Goal: Information Seeking & Learning: Learn about a topic

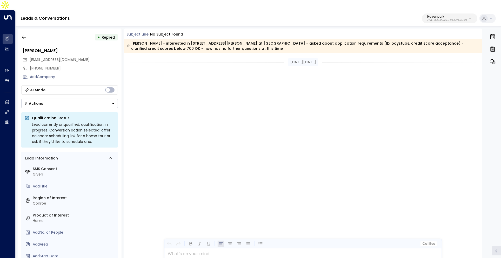
scroll to position [315, 0]
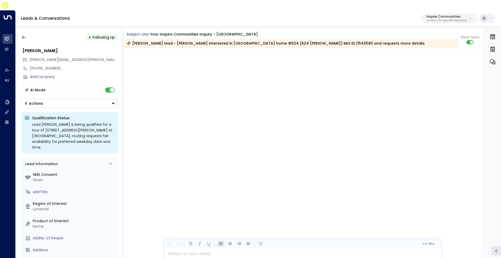
scroll to position [1195, 0]
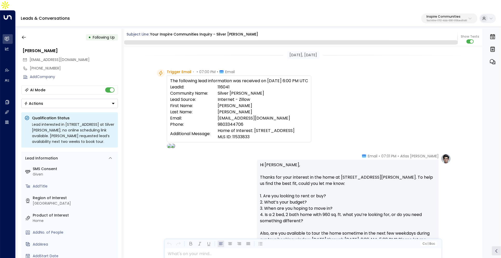
scroll to position [857, 0]
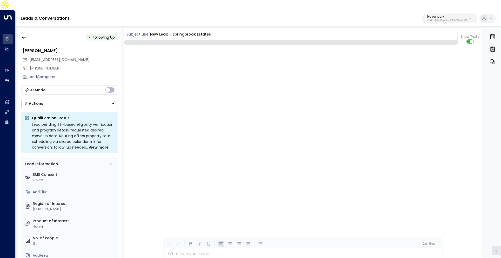
scroll to position [1068, 0]
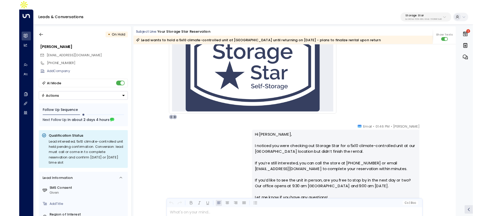
scroll to position [124, 0]
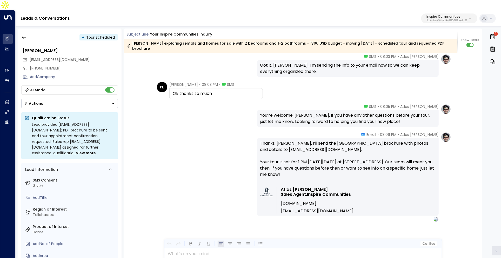
scroll to position [3018, 0]
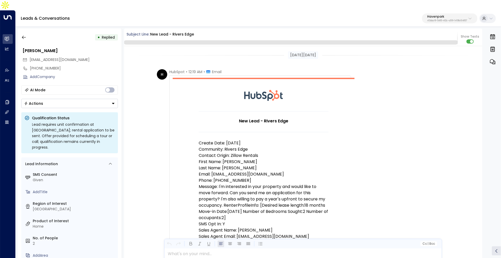
scroll to position [2468, 0]
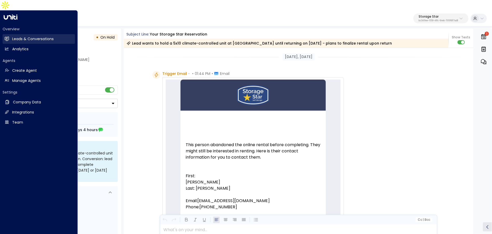
click at [10, 34] on link "Leads & Conversations Leads & Conversations" at bounding box center [39, 39] width 72 height 10
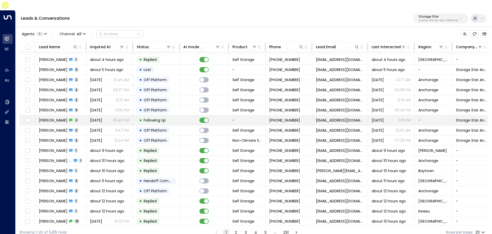
scroll to position [29, 0]
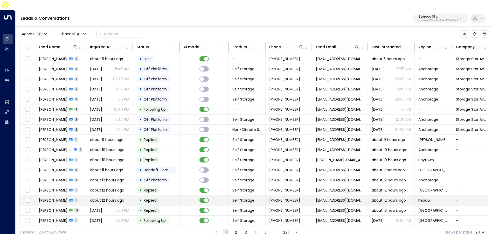
click at [96, 196] on td "about 12 hours ago" at bounding box center [109, 201] width 47 height 10
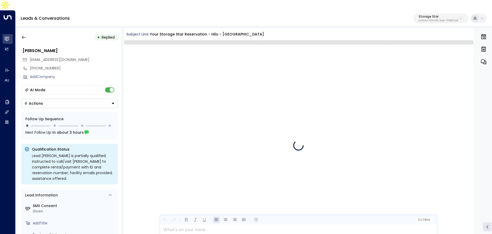
scroll to position [317, 0]
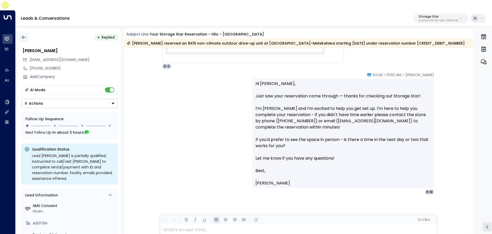
click at [20, 33] on button "button" at bounding box center [23, 37] width 9 height 9
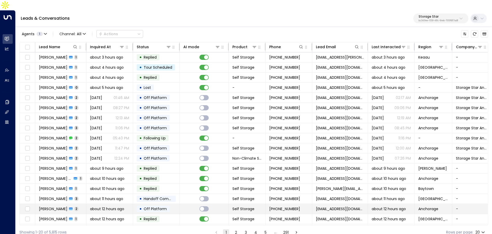
scroll to position [29, 0]
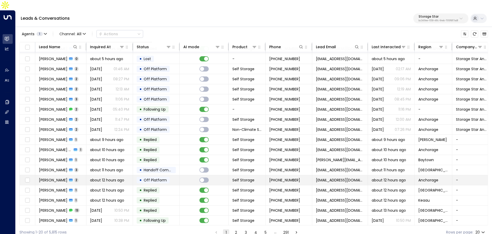
click at [97, 208] on span "[DATE]" at bounding box center [96, 210] width 12 height 5
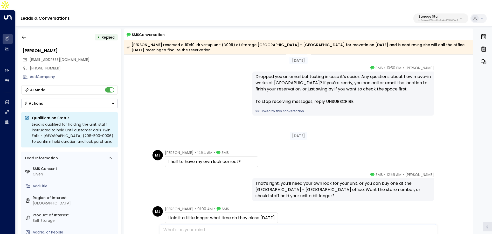
scroll to position [17, 0]
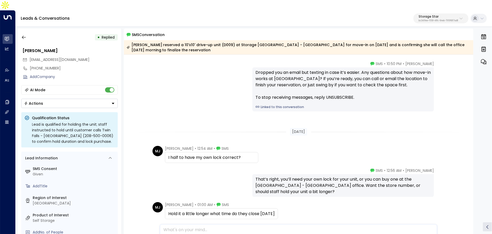
click at [286, 105] on link "Linked to this conversation" at bounding box center [343, 107] width 175 height 5
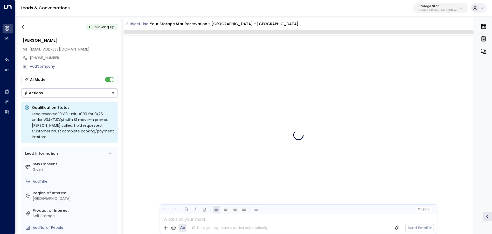
scroll to position [1345, 0]
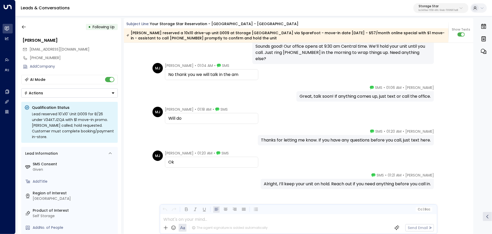
click at [445, 10] on p "bc340fee-f559-48fc-84eb-70f3f6817ad8" at bounding box center [438, 10] width 39 height 2
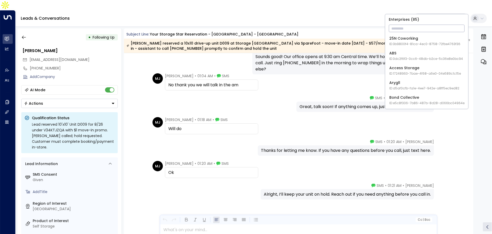
click at [427, 24] on input "text" at bounding box center [427, 29] width 76 height 10
type input "*"
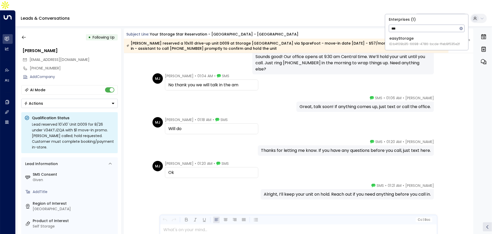
type input "***"
click at [418, 48] on div "Enterprises ( 1 ) *** ​ easyStorage ID: b4f09b35-6698-4786-bcde-ffeb9f535e2f" at bounding box center [426, 32] width 83 height 36
click at [418, 46] on span "ID: b4f09b35-6698-4786-bcde-ffeb9f535e2f" at bounding box center [424, 44] width 71 height 5
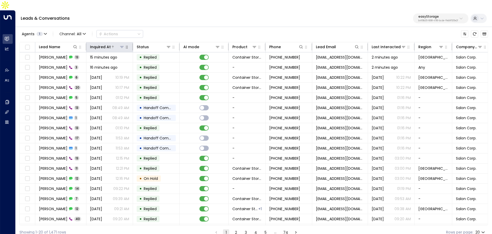
click at [106, 44] on div "Inquired At" at bounding box center [100, 47] width 21 height 6
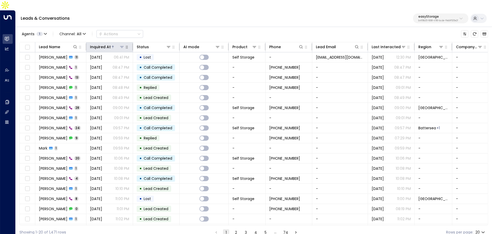
click at [106, 44] on div "Inquired At" at bounding box center [100, 47] width 21 height 6
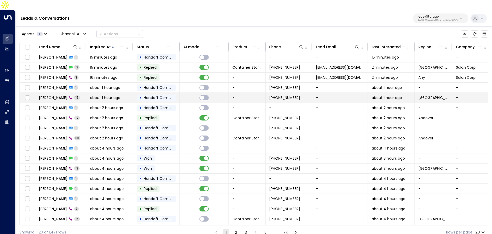
click at [111, 95] on span "about 1 hour ago" at bounding box center [105, 97] width 30 height 5
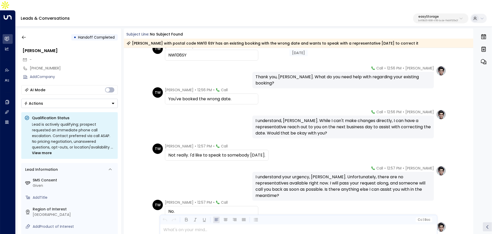
scroll to position [239, 0]
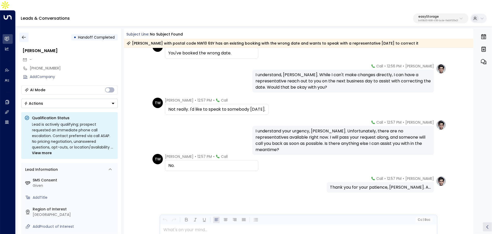
click at [26, 35] on icon "button" at bounding box center [23, 37] width 5 height 5
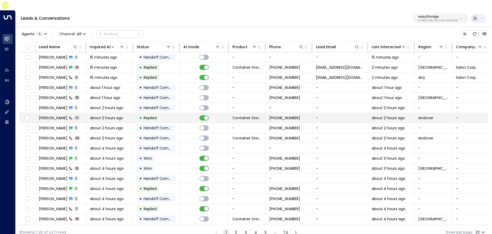
click at [78, 113] on td "John Araki 17" at bounding box center [60, 118] width 51 height 10
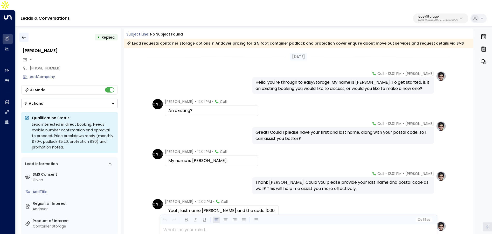
click at [24, 33] on button "button" at bounding box center [23, 37] width 9 height 9
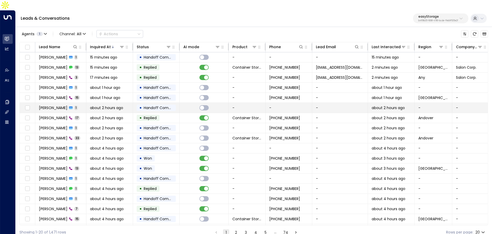
click at [73, 103] on td "John 1" at bounding box center [60, 108] width 51 height 10
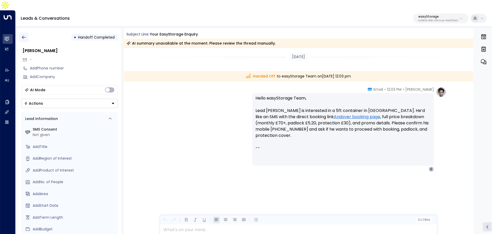
click at [27, 33] on button "button" at bounding box center [23, 37] width 9 height 9
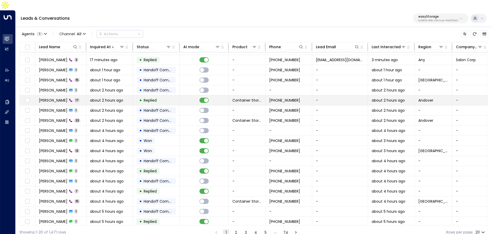
scroll to position [19, 0]
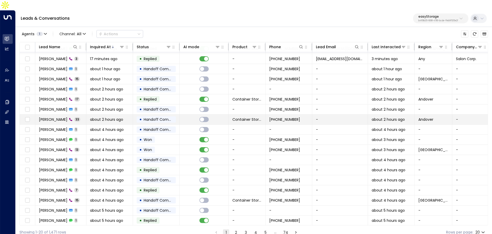
click at [70, 117] on div "John Araki 33" at bounding box center [60, 119] width 42 height 5
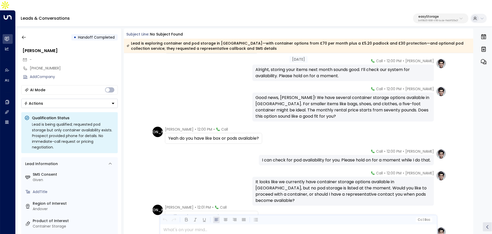
scroll to position [231, 0]
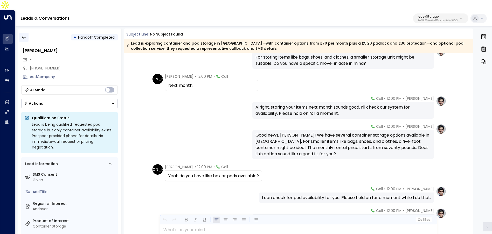
click at [23, 33] on button "button" at bounding box center [23, 37] width 9 height 9
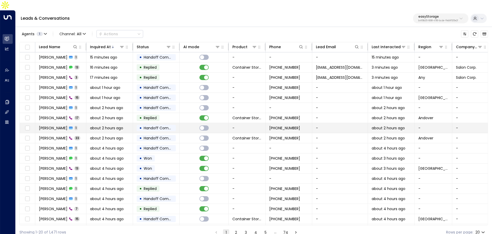
click at [81, 123] on td "John Araki 1" at bounding box center [60, 128] width 51 height 10
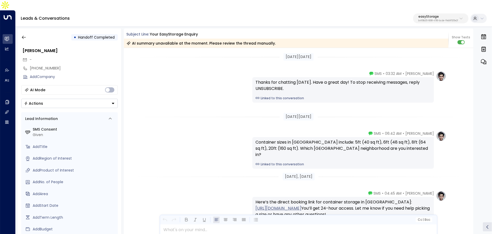
click at [26, 32] on div "• Handoff Completed John Araki - +16193456880 Add Company AI Mode Actions Lead …" at bounding box center [70, 137] width 104 height 216
click at [24, 35] on icon "button" at bounding box center [23, 37] width 5 height 5
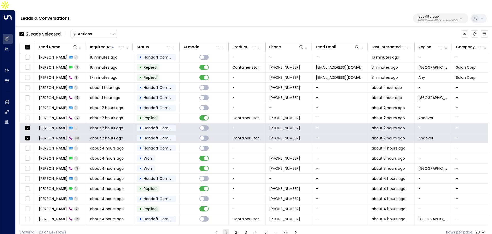
click at [99, 30] on button "Actions" at bounding box center [94, 34] width 47 height 8
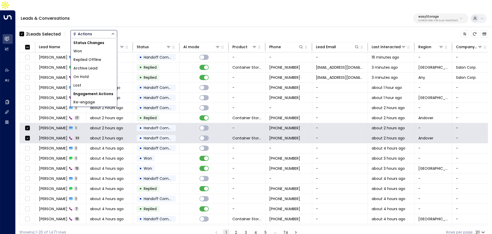
click at [96, 66] on span "Archive Lead" at bounding box center [85, 68] width 24 height 5
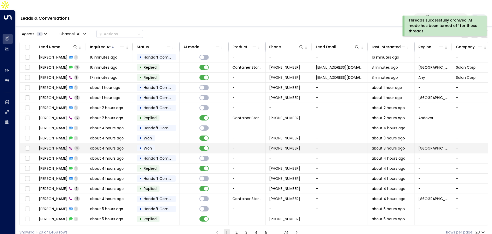
click at [56, 146] on span "Chris Goble" at bounding box center [53, 148] width 29 height 5
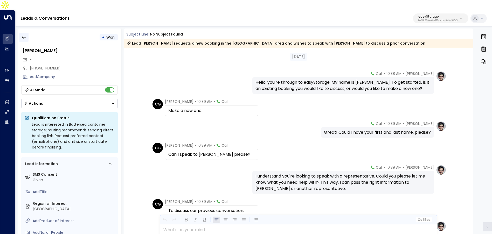
click at [23, 35] on icon "button" at bounding box center [23, 37] width 5 height 5
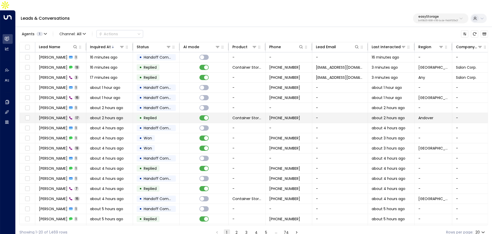
click at [72, 113] on td "John Araki 17" at bounding box center [60, 118] width 51 height 10
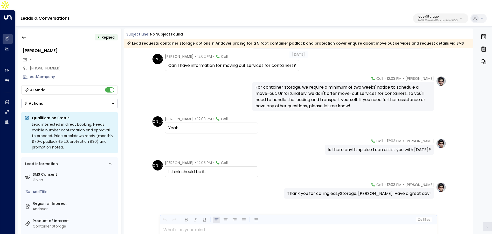
scroll to position [296, 0]
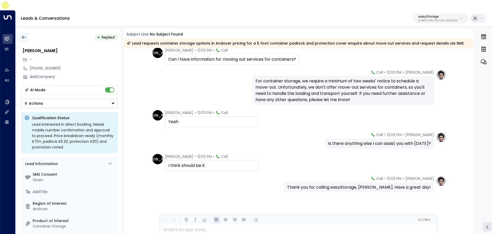
click at [27, 33] on button "button" at bounding box center [23, 37] width 9 height 9
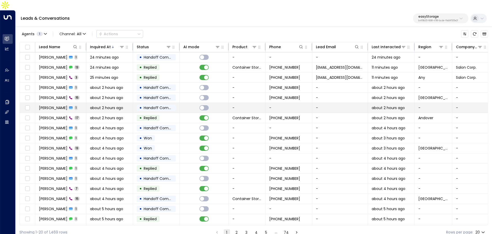
click at [83, 103] on td "John 1" at bounding box center [60, 108] width 51 height 10
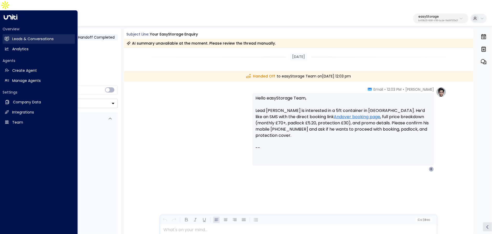
click at [15, 36] on h2 "Leads & Conversations" at bounding box center [33, 38] width 42 height 5
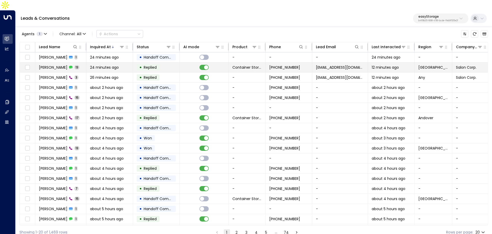
click at [67, 63] on td "Kim Magloire 13" at bounding box center [60, 68] width 51 height 10
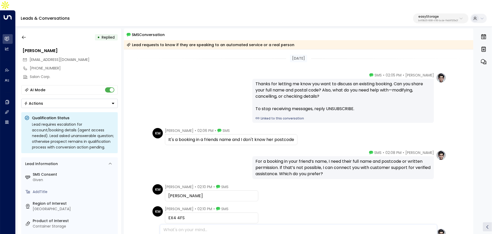
click at [291, 116] on link "Linked to this conversation" at bounding box center [343, 118] width 175 height 5
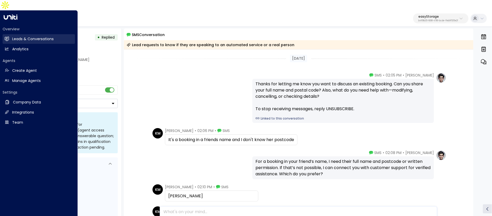
click at [12, 36] on h2 "Leads & Conversations" at bounding box center [33, 38] width 42 height 5
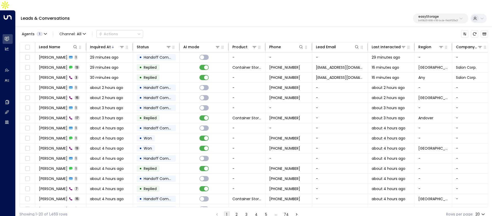
click at [431, 15] on p "easyStorage" at bounding box center [439, 16] width 40 height 3
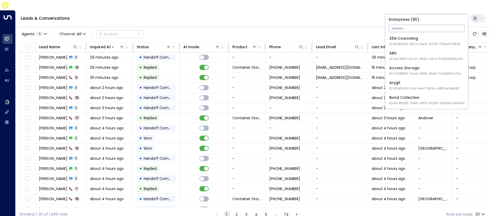
click at [430, 28] on input "text" at bounding box center [427, 29] width 76 height 10
click at [74, 45] on icon at bounding box center [74, 46] width 3 height 3
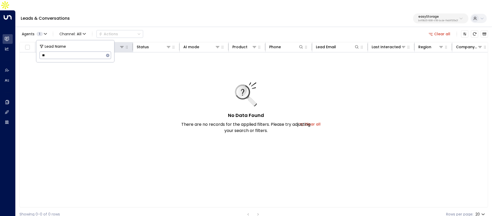
type input "*"
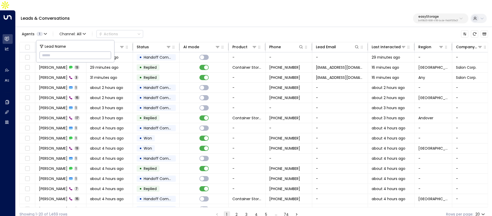
click at [169, 29] on div "Agents 1 Channel: All Actions" at bounding box center [253, 34] width 469 height 11
click at [76, 45] on icon at bounding box center [75, 47] width 4 height 4
click at [75, 45] on icon at bounding box center [74, 46] width 3 height 3
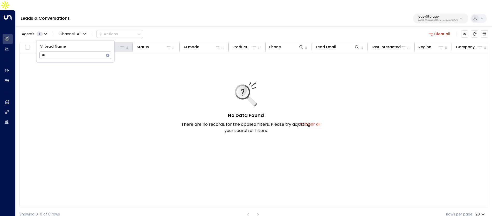
type input "*"
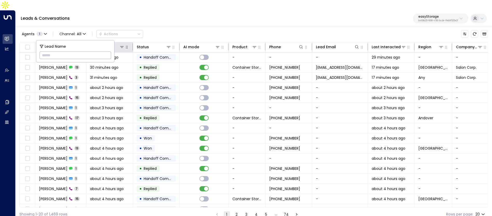
click at [172, 29] on div "Agents 1 Channel: All Actions" at bounding box center [253, 34] width 469 height 11
click at [78, 32] on span "All" at bounding box center [79, 34] width 5 height 4
click at [69, 55] on span "Voice" at bounding box center [65, 53] width 8 height 3
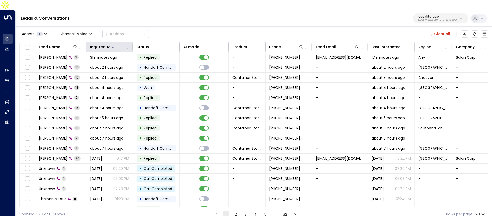
click at [444, 30] on button "Clear all" at bounding box center [440, 33] width 26 height 7
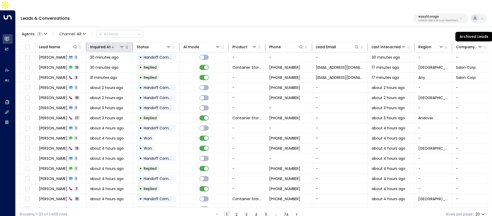
click at [484, 33] on icon "Archived Leads" at bounding box center [485, 34] width 4 height 3
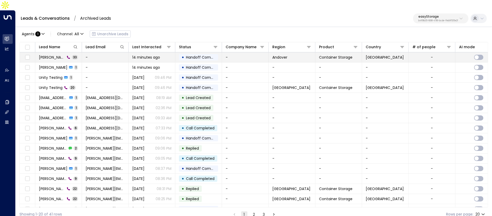
click at [97, 52] on td "-" at bounding box center [105, 57] width 47 height 10
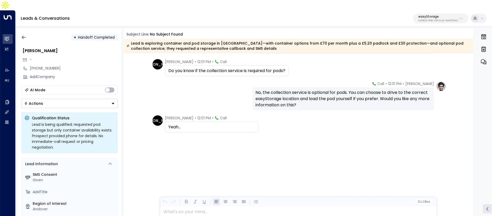
scroll to position [555, 0]
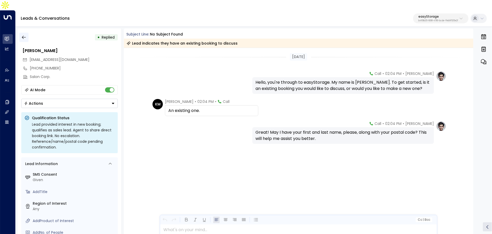
click at [23, 35] on icon "button" at bounding box center [23, 37] width 5 height 5
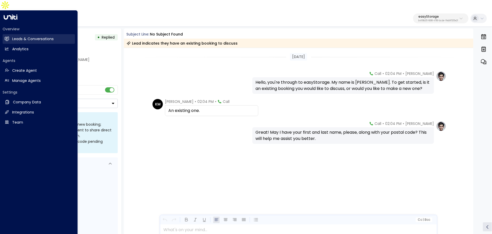
click at [18, 36] on h2 "Leads & Conversations" at bounding box center [33, 38] width 42 height 5
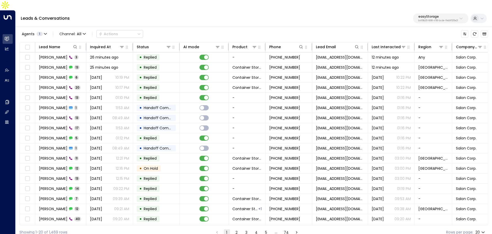
click at [423, 13] on button "easyStorage b4f09b35-6698-4786-bcde-ffeb9f535e2f" at bounding box center [440, 18] width 55 height 10
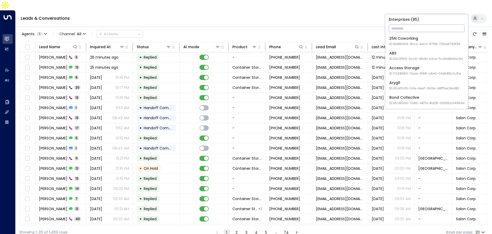
click at [419, 28] on input "text" at bounding box center [427, 29] width 76 height 10
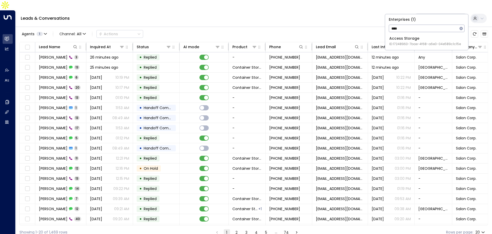
type input "****"
click at [416, 40] on div "Access Storage ID: 17248963-7bae-4f68-a6e0-04e589c1c15e" at bounding box center [425, 41] width 72 height 11
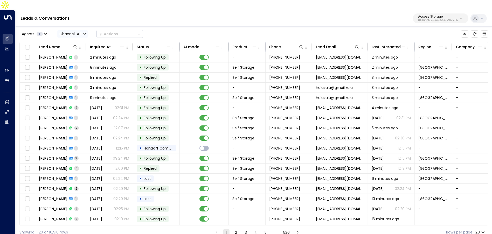
click at [85, 32] on icon "button" at bounding box center [84, 33] width 3 height 3
click at [75, 50] on li "WhatsApp" at bounding box center [70, 47] width 25 height 5
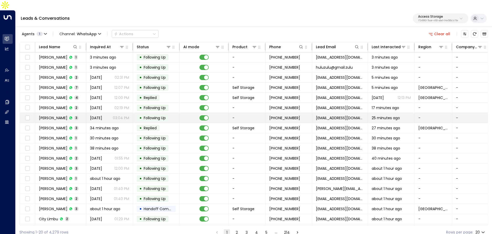
scroll to position [29, 0]
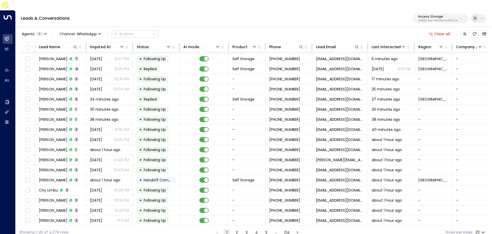
click at [238, 230] on button "2" at bounding box center [237, 233] width 6 height 6
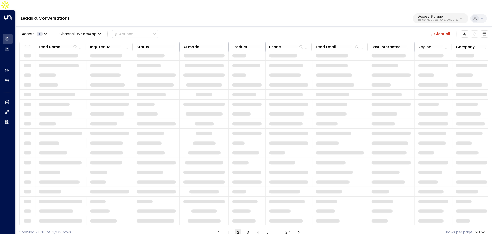
scroll to position [29, 0]
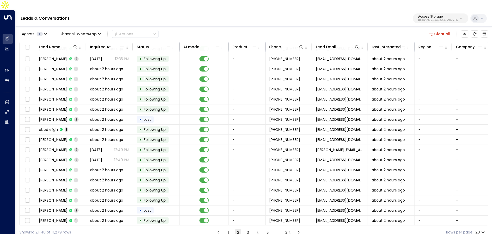
click at [250, 230] on button "3" at bounding box center [248, 233] width 6 height 6
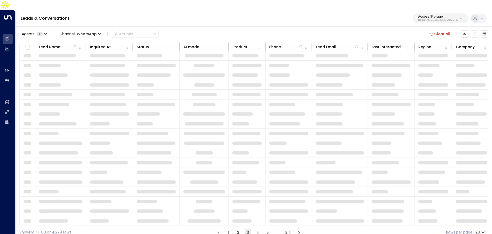
scroll to position [29, 0]
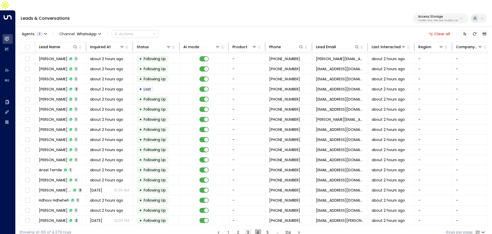
click at [256, 230] on button "4" at bounding box center [258, 233] width 6 height 6
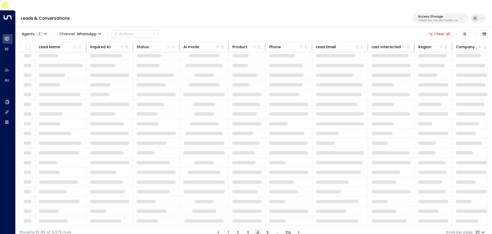
scroll to position [29, 0]
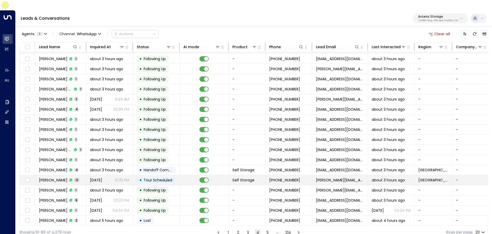
click at [131, 175] on td "Aug 04, 2025 12:35 PM" at bounding box center [109, 180] width 47 height 10
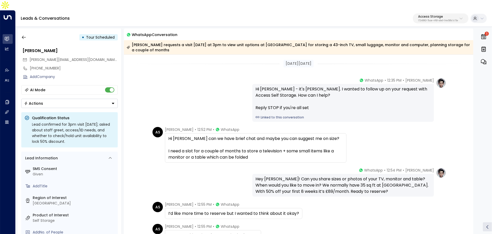
click at [265, 115] on link "Linked to this conversation" at bounding box center [343, 117] width 175 height 5
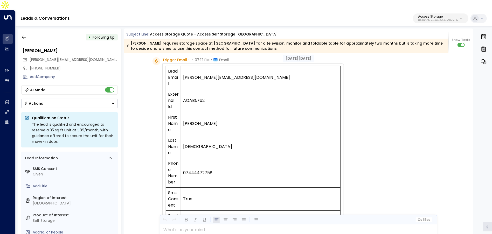
scroll to position [21, 0]
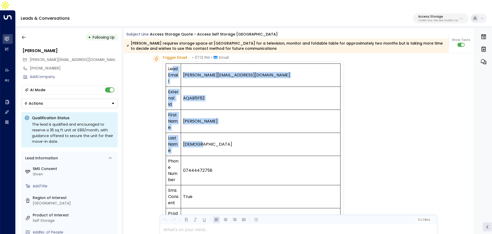
drag, startPoint x: 171, startPoint y: 58, endPoint x: 186, endPoint y: 141, distance: 84.8
click at [186, 141] on tbody "Lead Email [PERSON_NAME][EMAIL_ADDRESS][DOMAIN_NAME] External Id AQAB5F62 First…" at bounding box center [253, 185] width 175 height 243
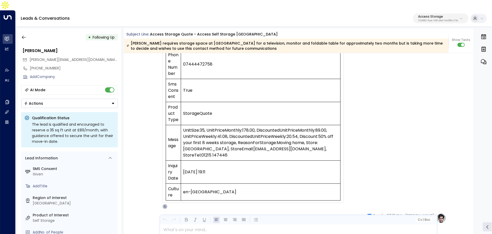
scroll to position [82, 0]
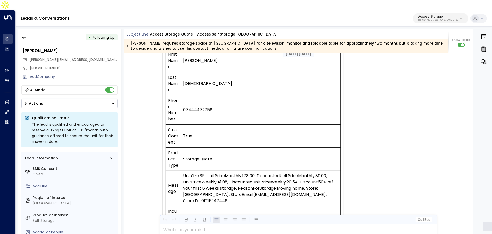
click at [248, 133] on td "True" at bounding box center [261, 136] width 160 height 23
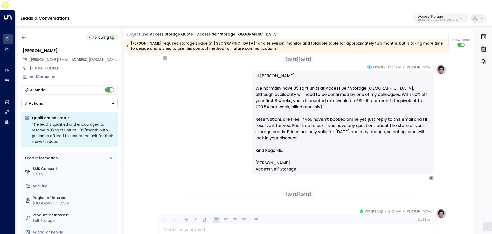
scroll to position [276, 0]
drag, startPoint x: 258, startPoint y: 68, endPoint x: 275, endPoint y: 150, distance: 83.7
click at [275, 150] on div "Hi [PERSON_NAME], We normally have 35 sq ft units at Access Self Storage [GEOGR…" at bounding box center [343, 123] width 175 height 100
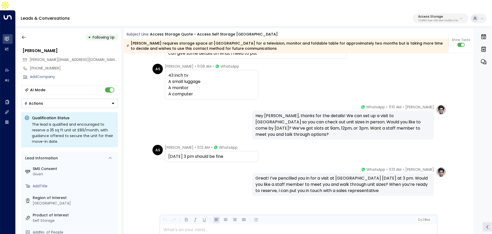
scroll to position [813, 0]
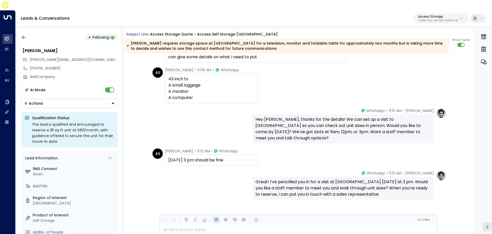
click at [432, 20] on p "17248963-7bae-4f68-a6e0-04e589c1c15e" at bounding box center [438, 21] width 40 height 2
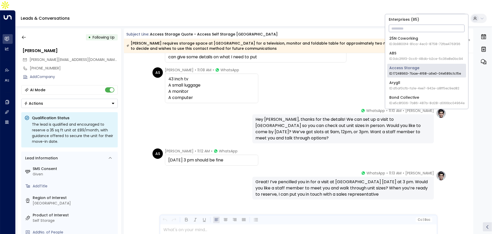
click at [425, 24] on input "text" at bounding box center [427, 29] width 76 height 10
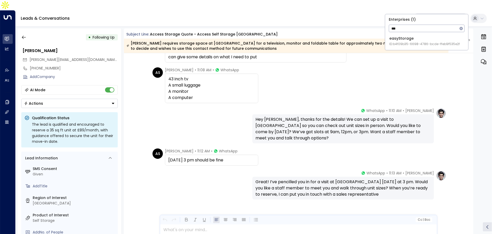
type input "***"
click at [418, 41] on div "easyStorage ID: b4f09b35-6698-4786-bcde-ffeb9f535e2f" at bounding box center [424, 41] width 71 height 11
